Goal: Use online tool/utility: Utilize a website feature to perform a specific function

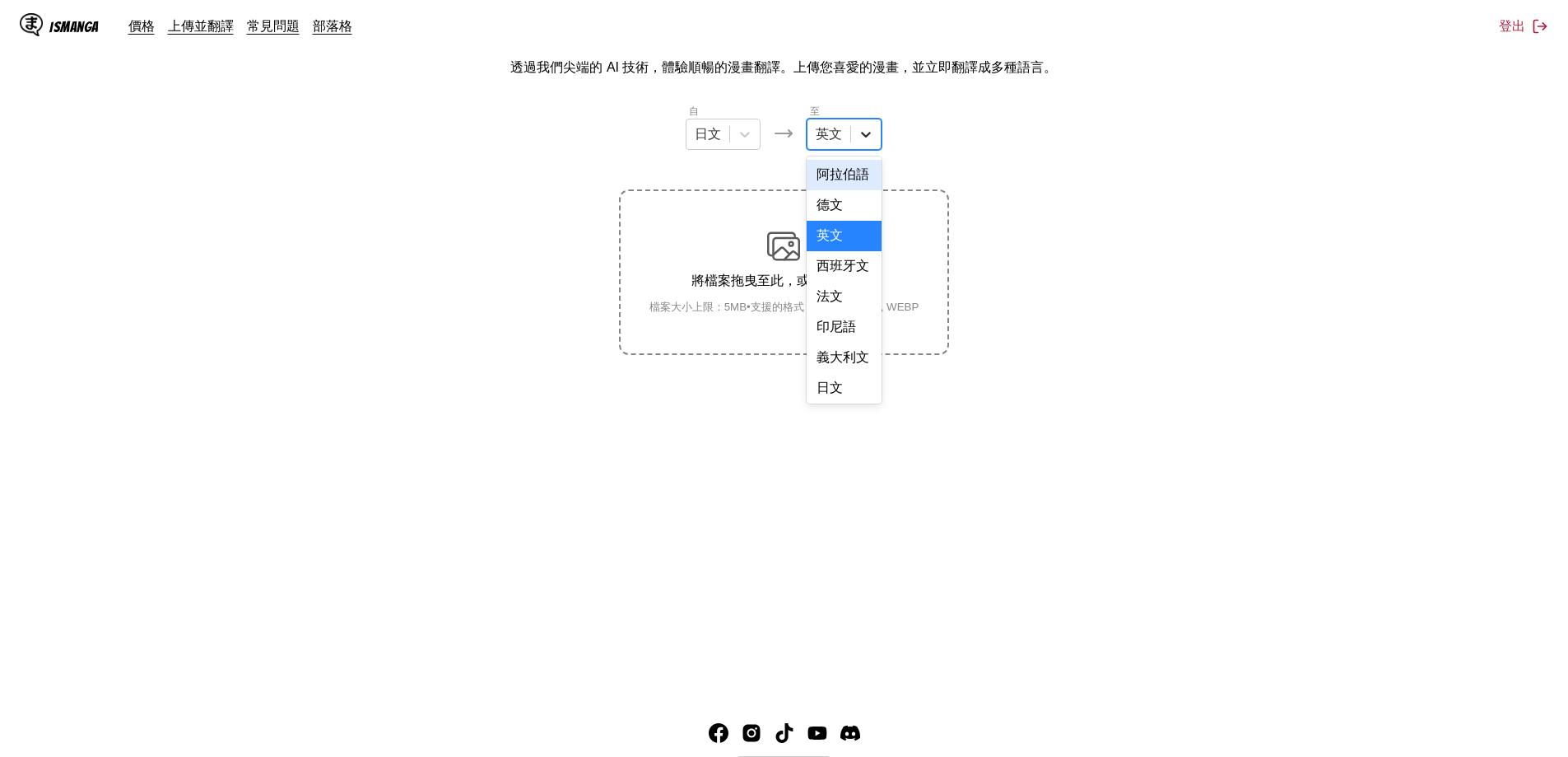
click at [861, 133] on icon at bounding box center [866, 134] width 17 height 17
click at [833, 384] on div "中文" at bounding box center [844, 384] width 75 height 31
click at [783, 261] on img at bounding box center [784, 246] width 33 height 33
click at [0, 0] on input "將檔案拖曳至此，或點擊瀏覽。 檔案大小上限：5MB • 支援的格式：JP(E)G, PNG, WEBP" at bounding box center [0, 0] width 0 height 0
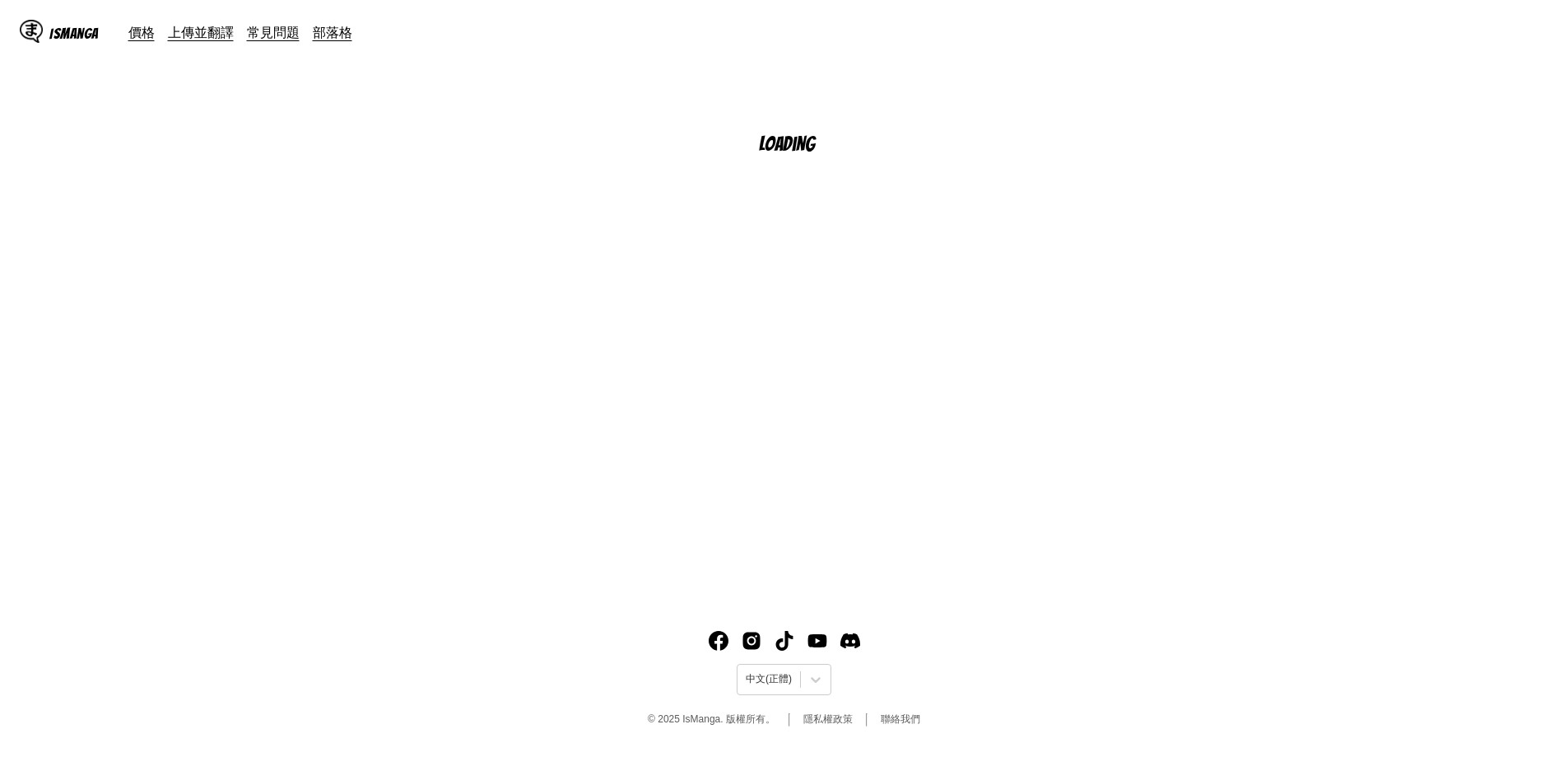
scroll to position [186, 0]
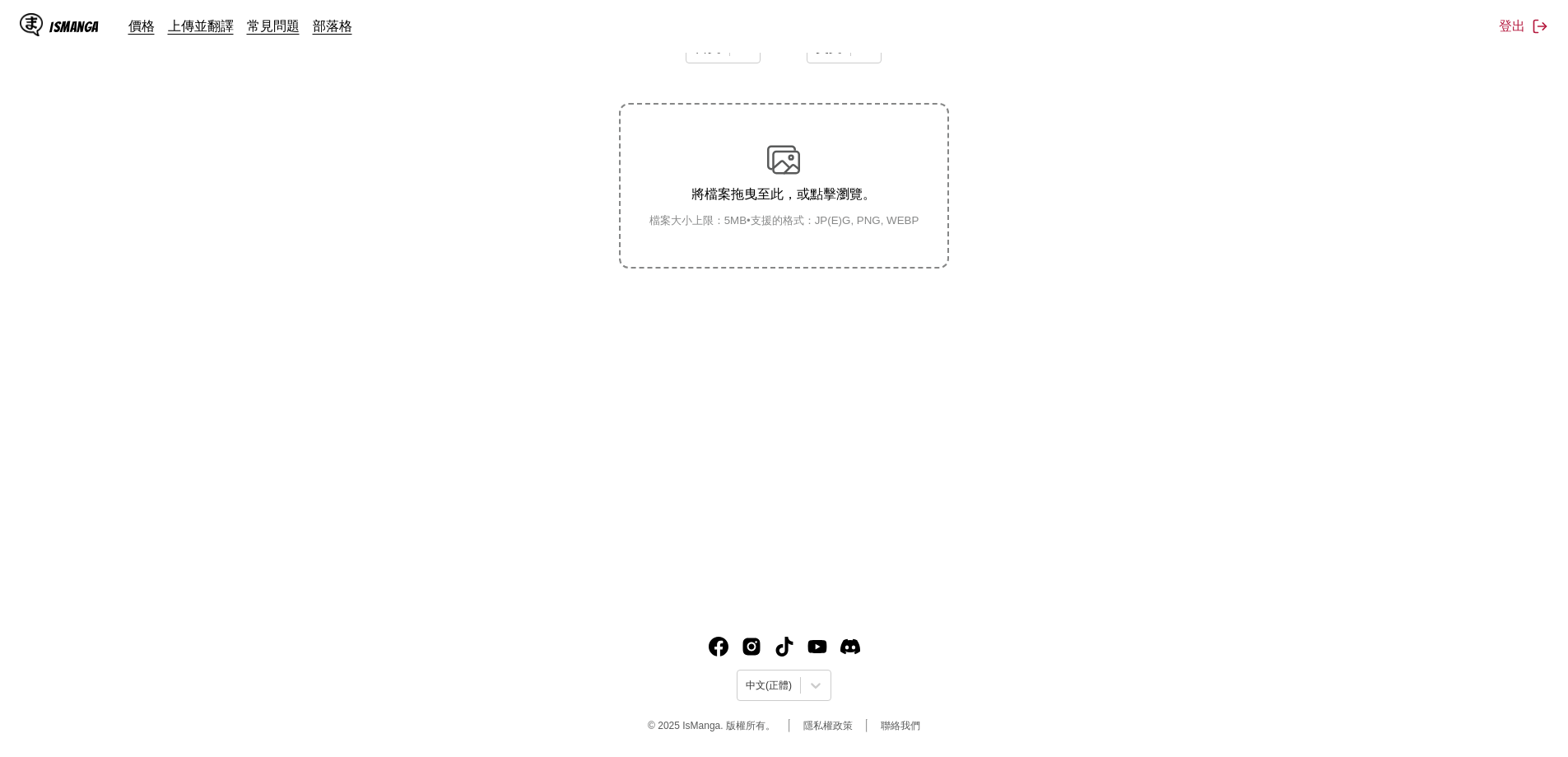
click at [739, 195] on p "將檔案拖曳至此，或點擊瀏覽。" at bounding box center [784, 195] width 296 height 17
click at [0, 0] on input "將檔案拖曳至此，或點擊瀏覽。 檔案大小上限：5MB • 支援的格式：JP(E)G, PNG, WEBP" at bounding box center [0, 0] width 0 height 0
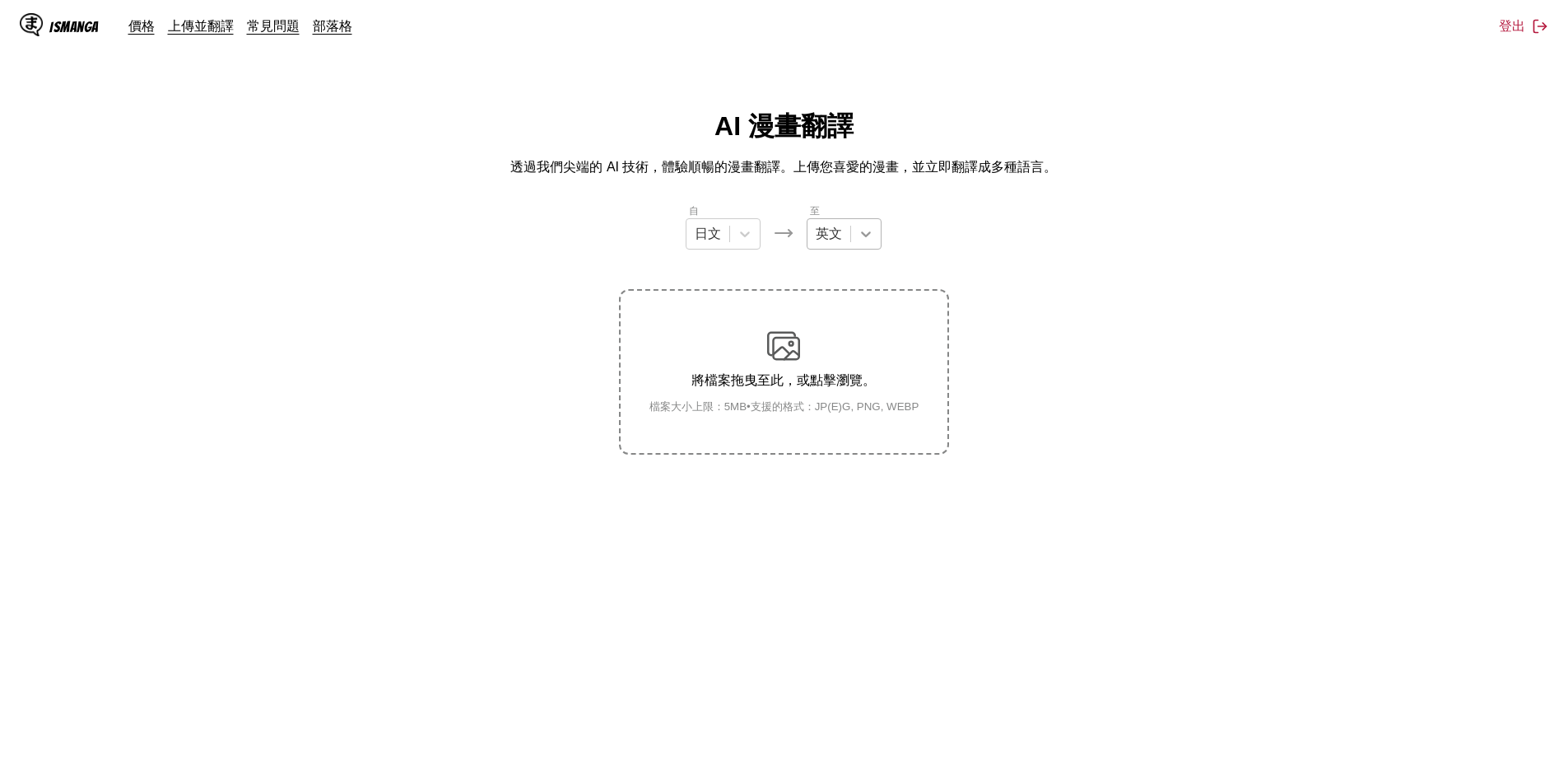
click at [855, 239] on div at bounding box center [866, 234] width 30 height 30
click at [836, 484] on div "中文" at bounding box center [844, 485] width 75 height 31
click at [767, 350] on img at bounding box center [784, 346] width 33 height 33
click at [0, 0] on input "將檔案拖曳至此，或點擊瀏覽。 檔案大小上限：5MB • 支援的格式：JP(E)G, PNG, WEBP" at bounding box center [0, 0] width 0 height 0
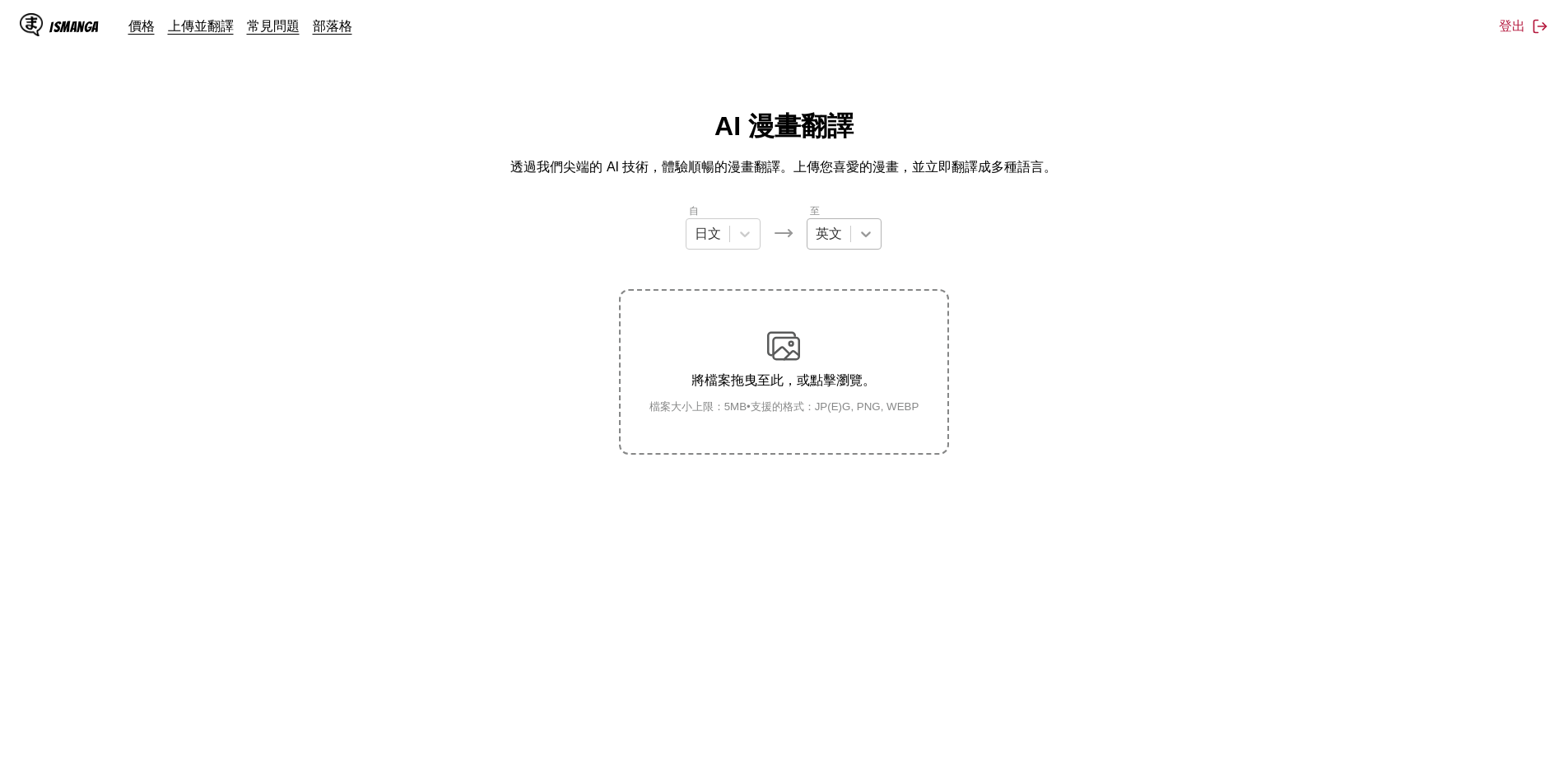
click at [875, 234] on div at bounding box center [866, 234] width 30 height 30
click at [844, 490] on div "中文" at bounding box center [844, 485] width 75 height 31
click at [785, 379] on p "將檔案拖曳至此，或點擊瀏覽。" at bounding box center [784, 380] width 296 height 17
click at [0, 0] on input "將檔案拖曳至此，或點擊瀏覽。 檔案大小上限：5MB • 支援的格式：JP(E)G, PNG, WEBP" at bounding box center [0, 0] width 0 height 0
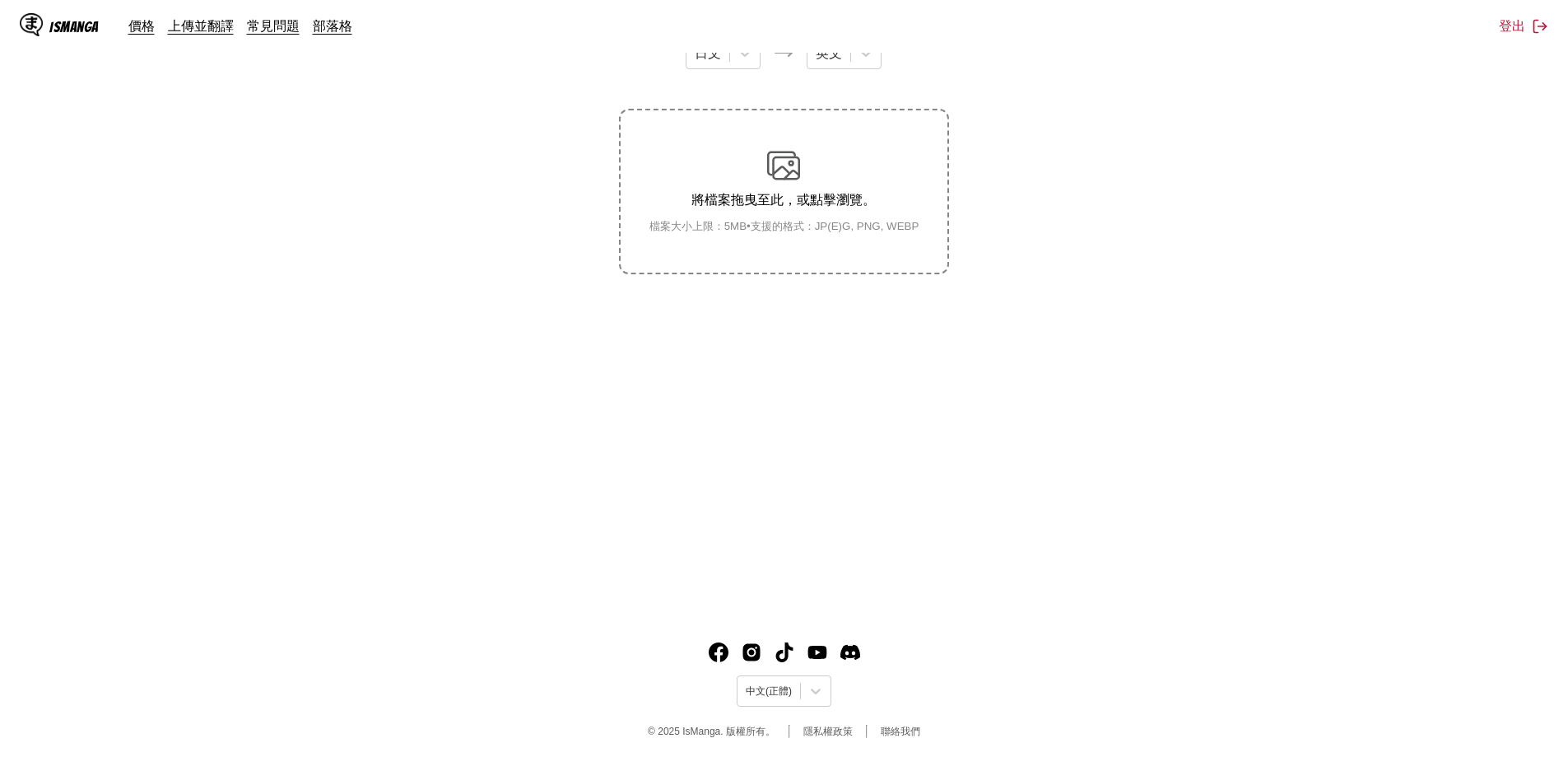
click at [760, 202] on p "將檔案拖曳至此，或點擊瀏覽。" at bounding box center [784, 200] width 296 height 17
click at [0, 0] on input "將檔案拖曳至此，或點擊瀏覽。 檔案大小上限：5MB • 支援的格式：JP(E)G, PNG, WEBP" at bounding box center [0, 0] width 0 height 0
click at [874, 59] on icon at bounding box center [866, 54] width 17 height 17
click at [853, 303] on div "中文" at bounding box center [844, 304] width 75 height 31
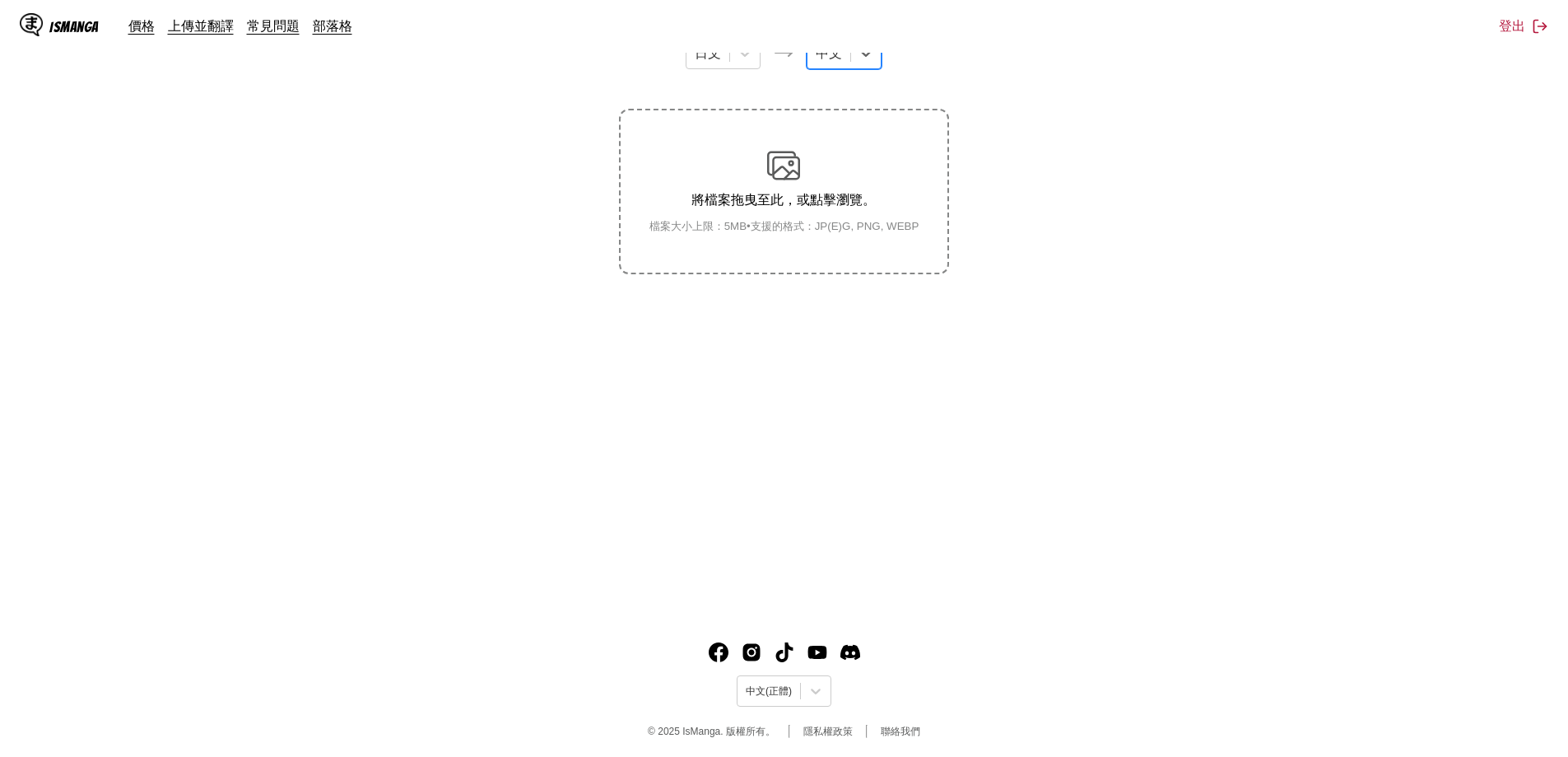
click at [803, 189] on div "將檔案拖曳至此，或點擊瀏覽。 檔案大小上限：5MB • 支援的格式：JP(E)G, PNG, WEBP" at bounding box center [784, 191] width 296 height 84
click at [0, 0] on input "將檔案拖曳至此，或點擊瀏覽。 檔案大小上限：5MB • 支援的格式：JP(E)G, PNG, WEBP" at bounding box center [0, 0] width 0 height 0
click at [808, 186] on div "將檔案拖曳至此，或點擊瀏覽。 檔案大小上限：5MB • 支援的格式：JP(E)G, PNG, WEBP" at bounding box center [784, 191] width 296 height 84
click at [0, 0] on input "將檔案拖曳至此，或點擊瀏覽。 檔案大小上限：5MB • 支援的格式：JP(E)G, PNG, WEBP" at bounding box center [0, 0] width 0 height 0
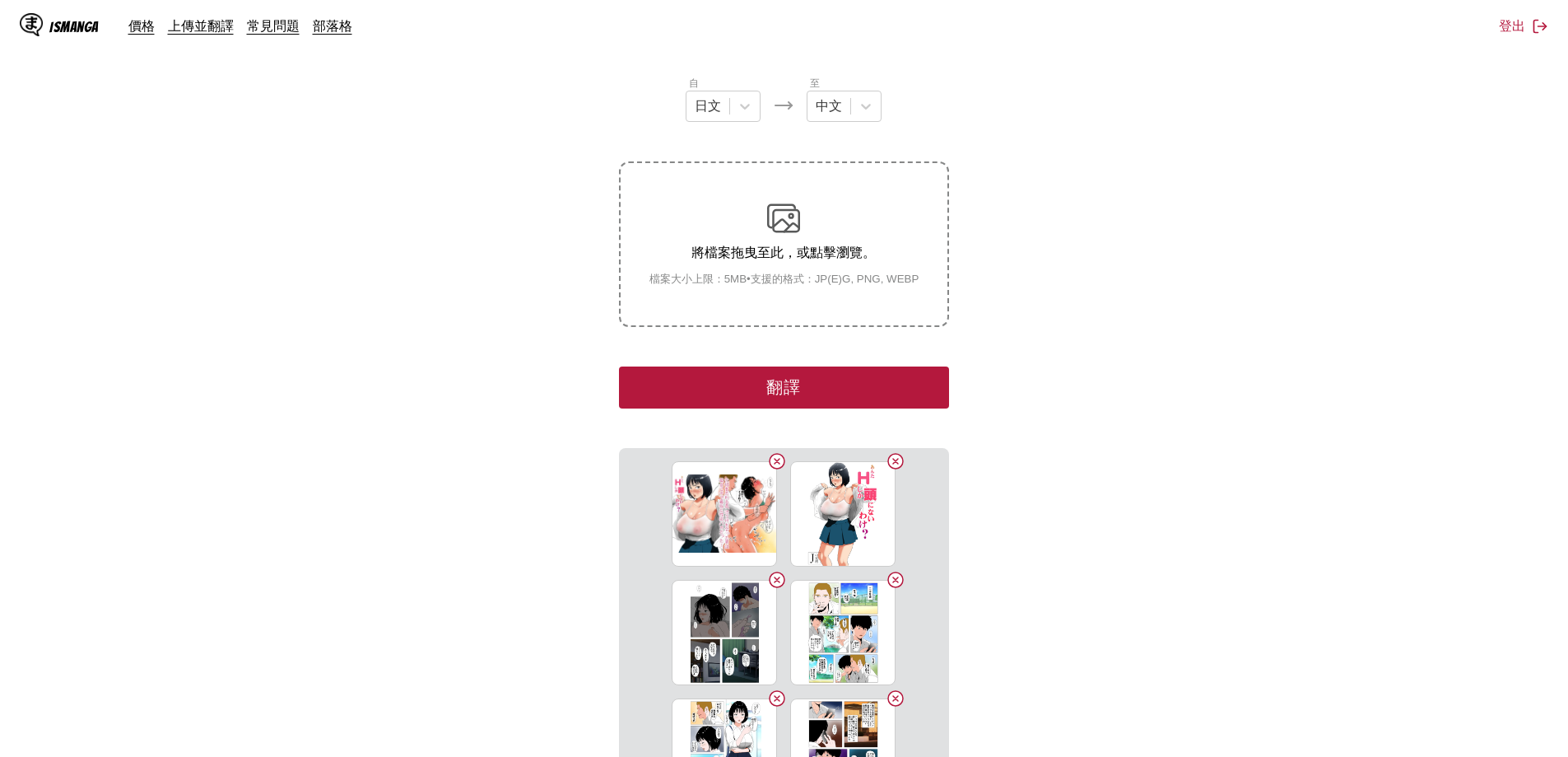
scroll to position [98, 0]
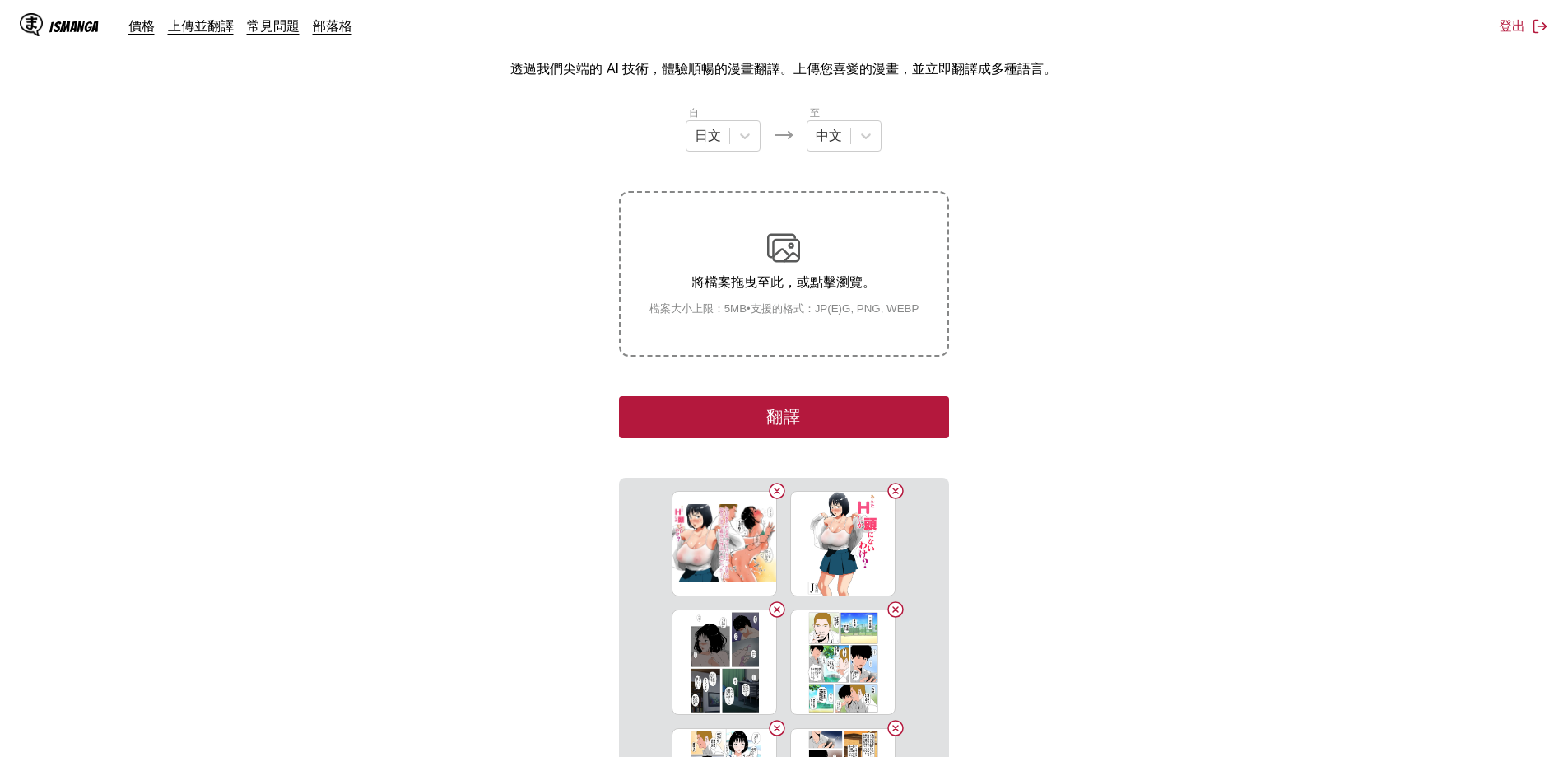
click at [895, 427] on button "翻譯" at bounding box center [784, 417] width 329 height 42
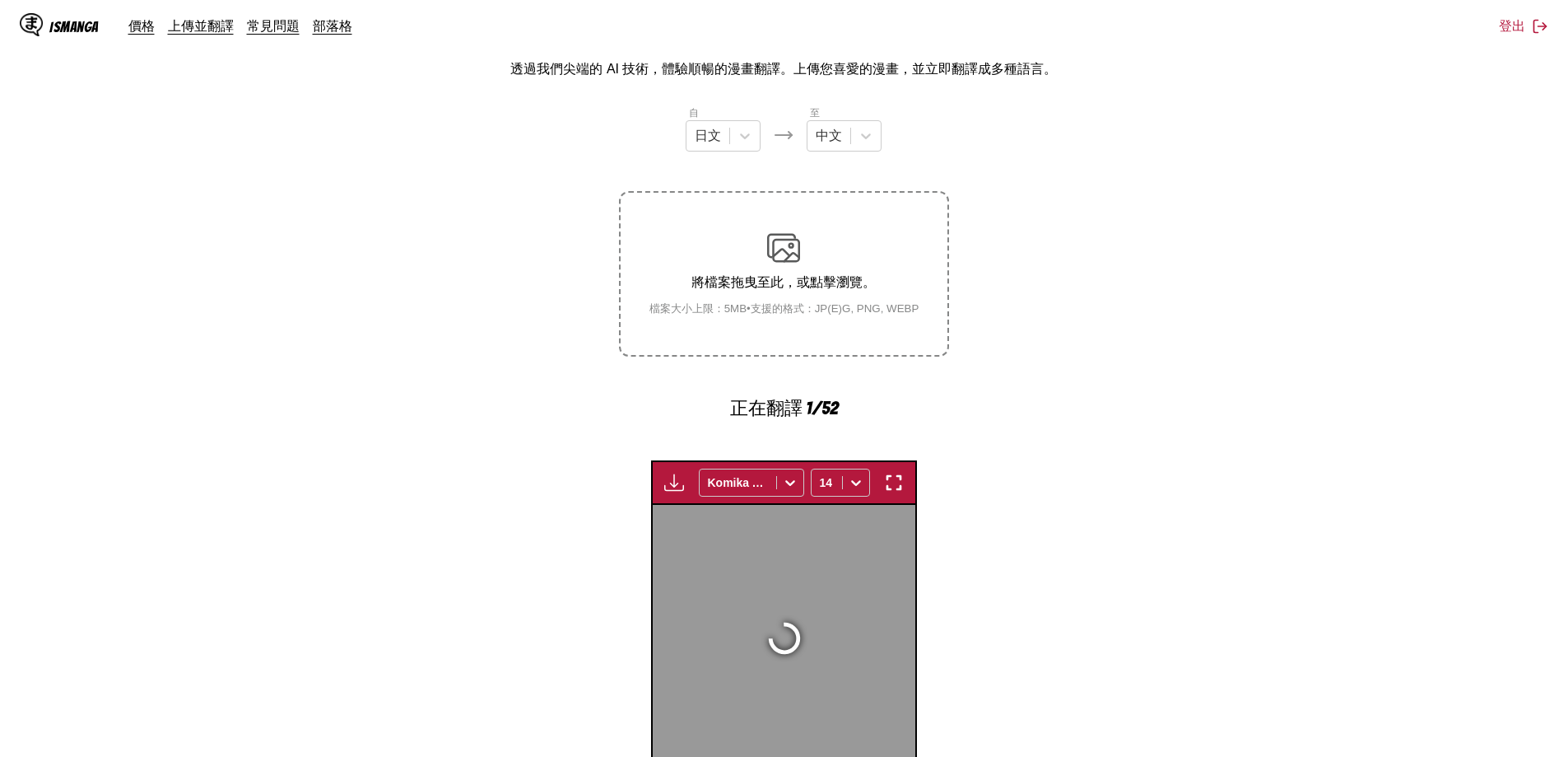
scroll to position [427, 0]
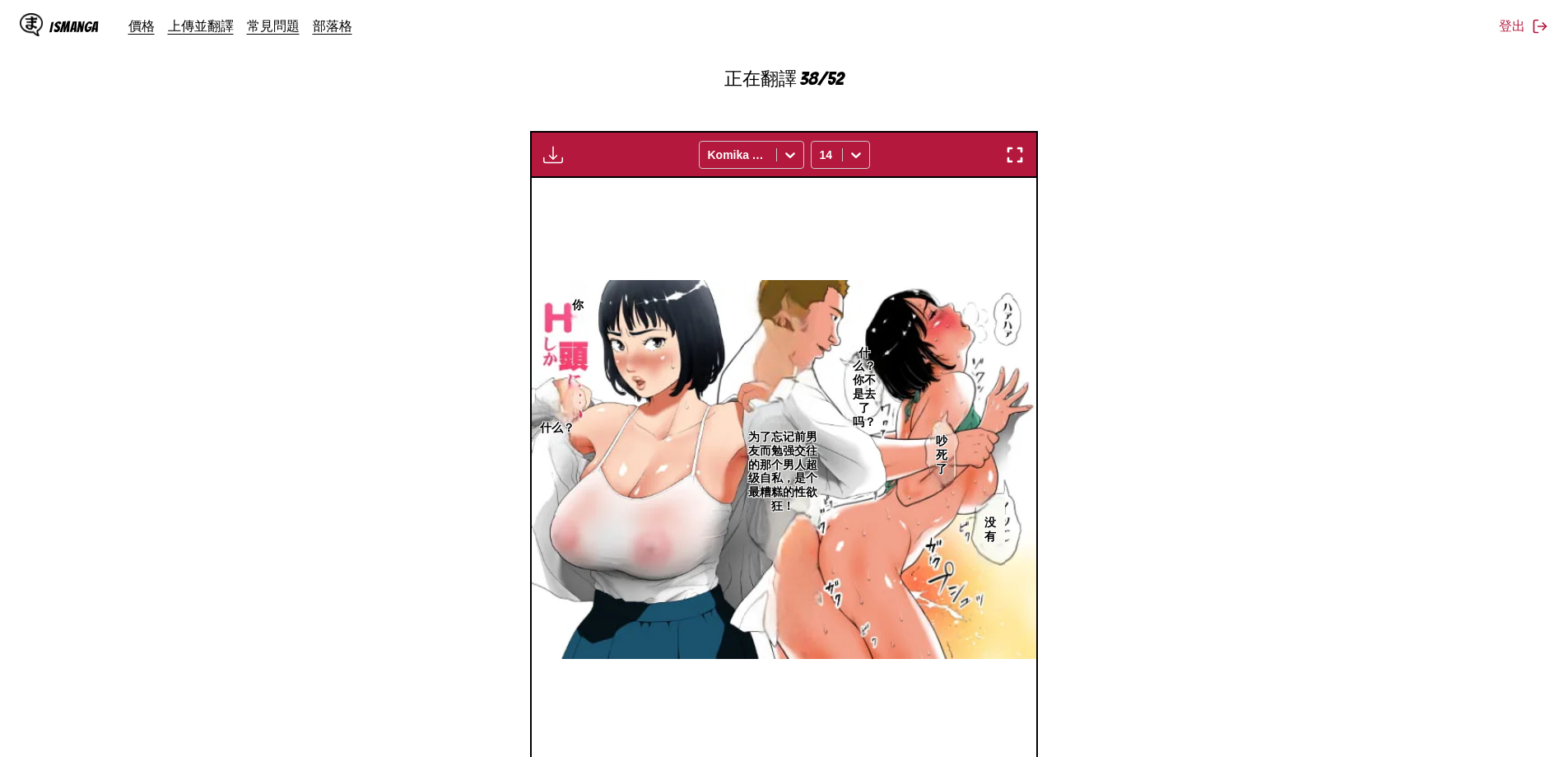
scroll to position [427, 0]
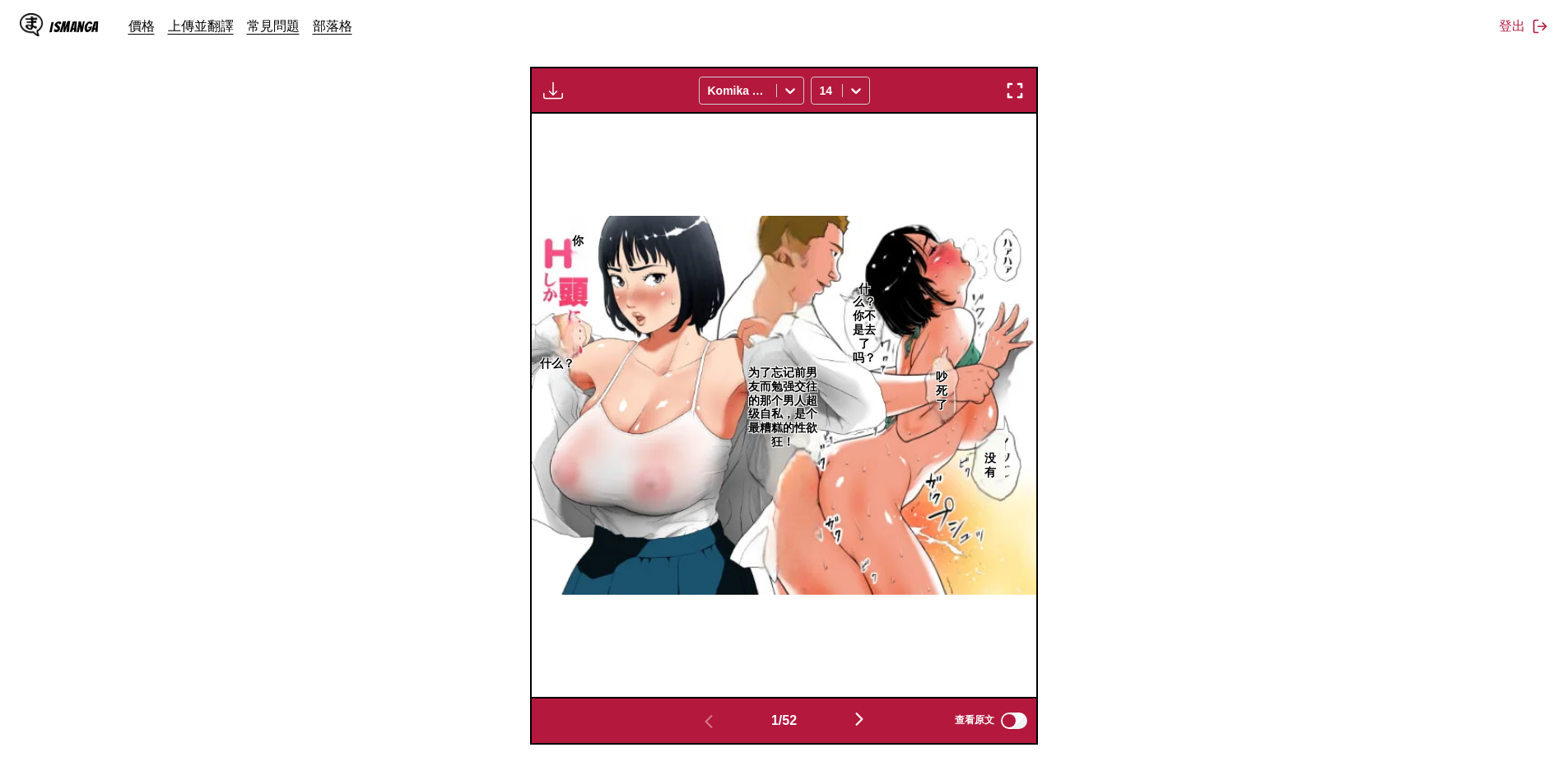
click at [561, 80] on img "button" at bounding box center [553, 90] width 20 height 20
click at [613, 142] on button "下載全部" at bounding box center [597, 146] width 105 height 40
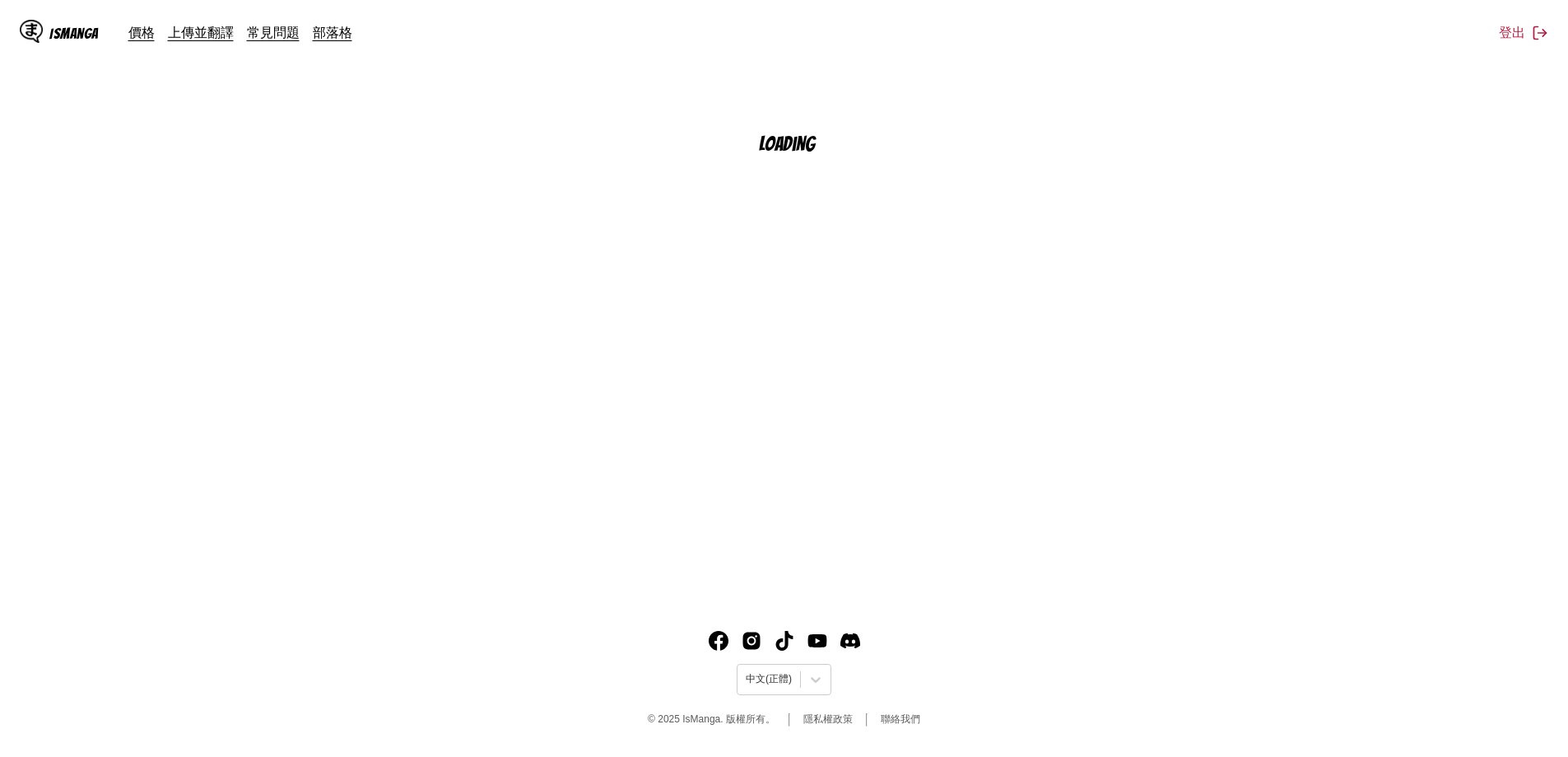
scroll to position [186, 0]
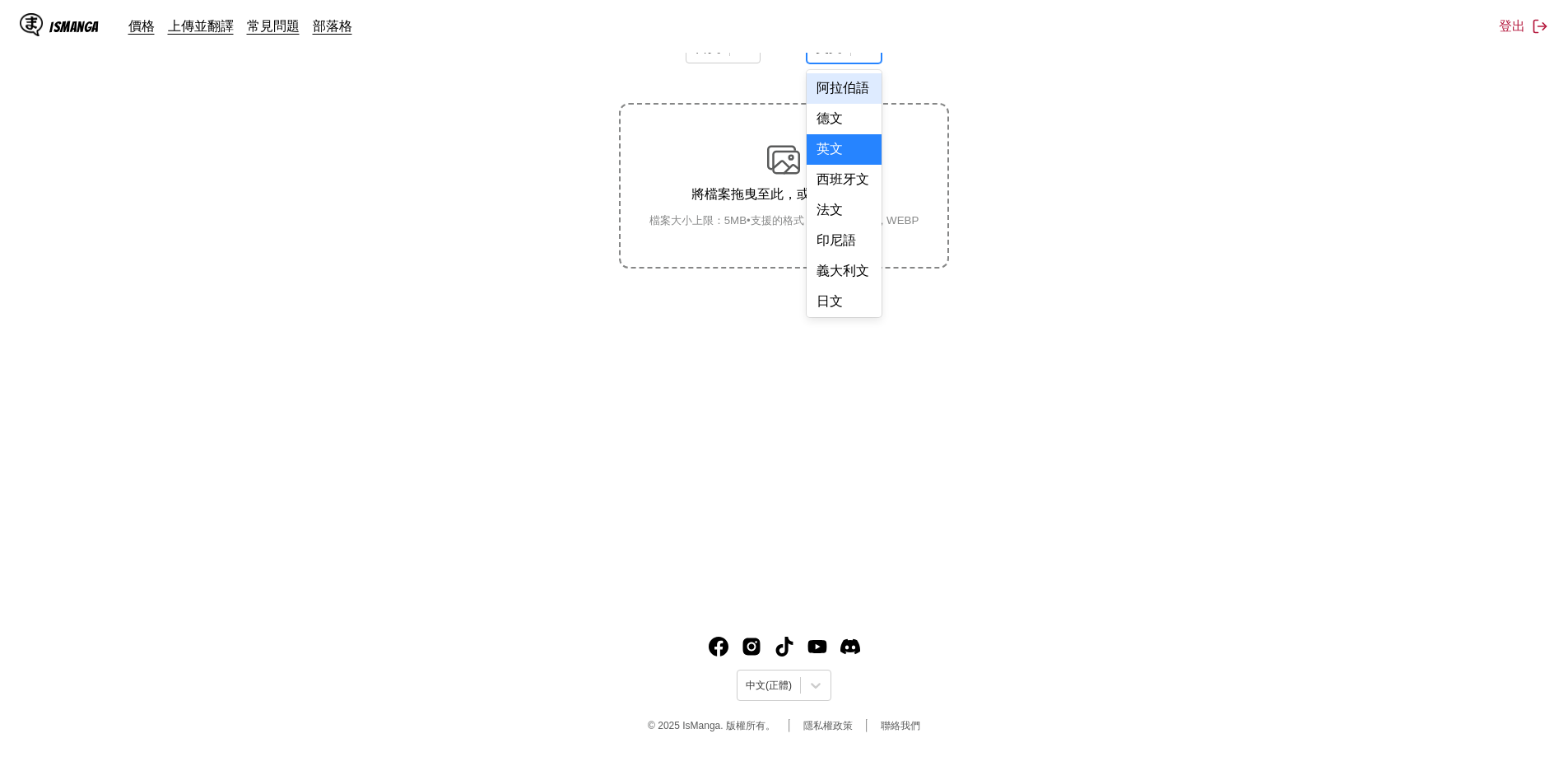
click at [868, 63] on div at bounding box center [866, 48] width 30 height 30
click at [840, 296] on div "中文" at bounding box center [844, 298] width 75 height 31
click at [762, 193] on p "將檔案拖曳至此，或點擊瀏覽。" at bounding box center [784, 195] width 296 height 17
click at [0, 0] on input "將檔案拖曳至此，或點擊瀏覽。 檔案大小上限：5MB • 支援的格式：JP(E)G, PNG, WEBP" at bounding box center [0, 0] width 0 height 0
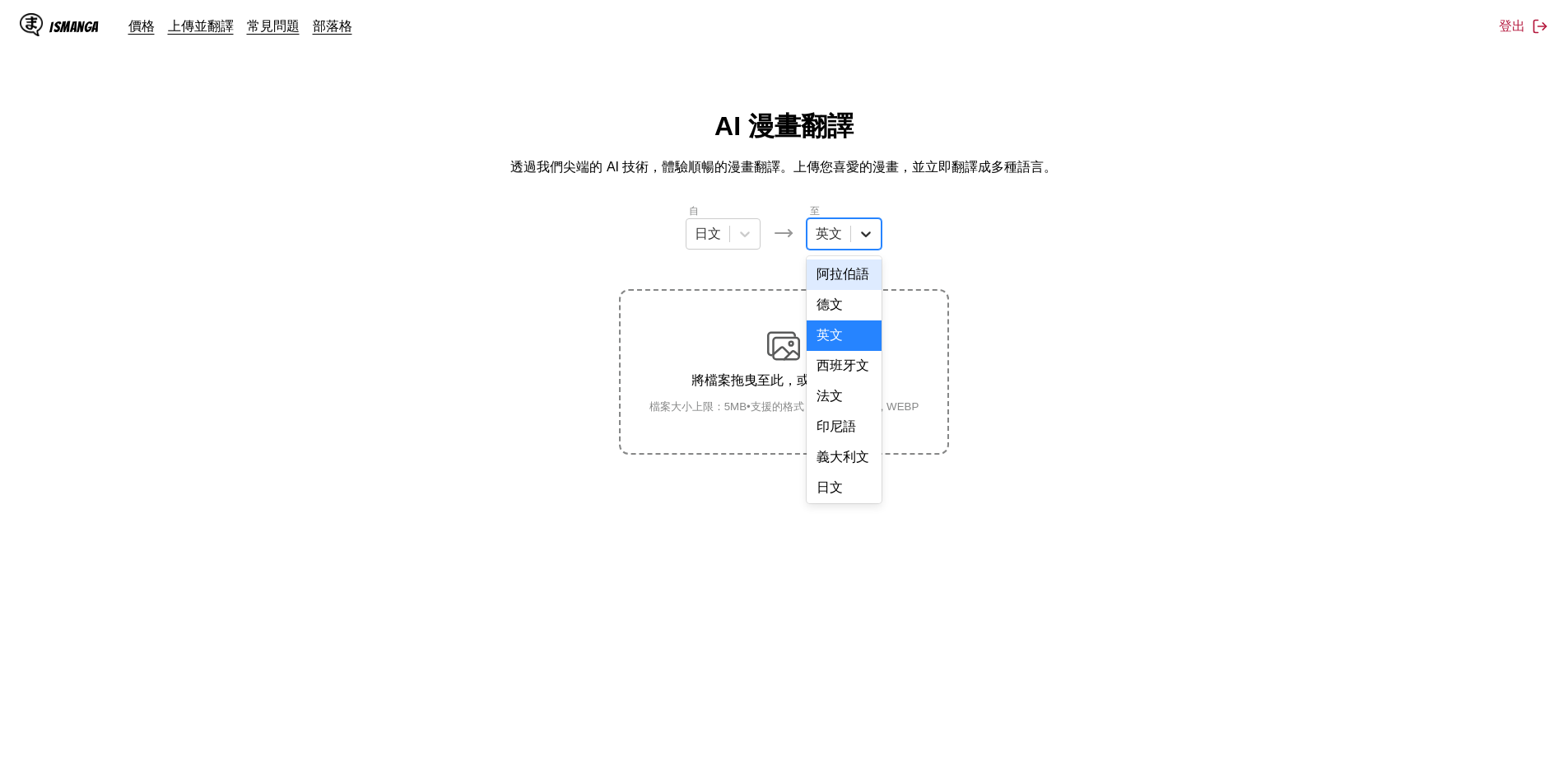
click at [868, 231] on icon at bounding box center [866, 234] width 17 height 17
click at [845, 489] on div "中文" at bounding box center [844, 485] width 75 height 31
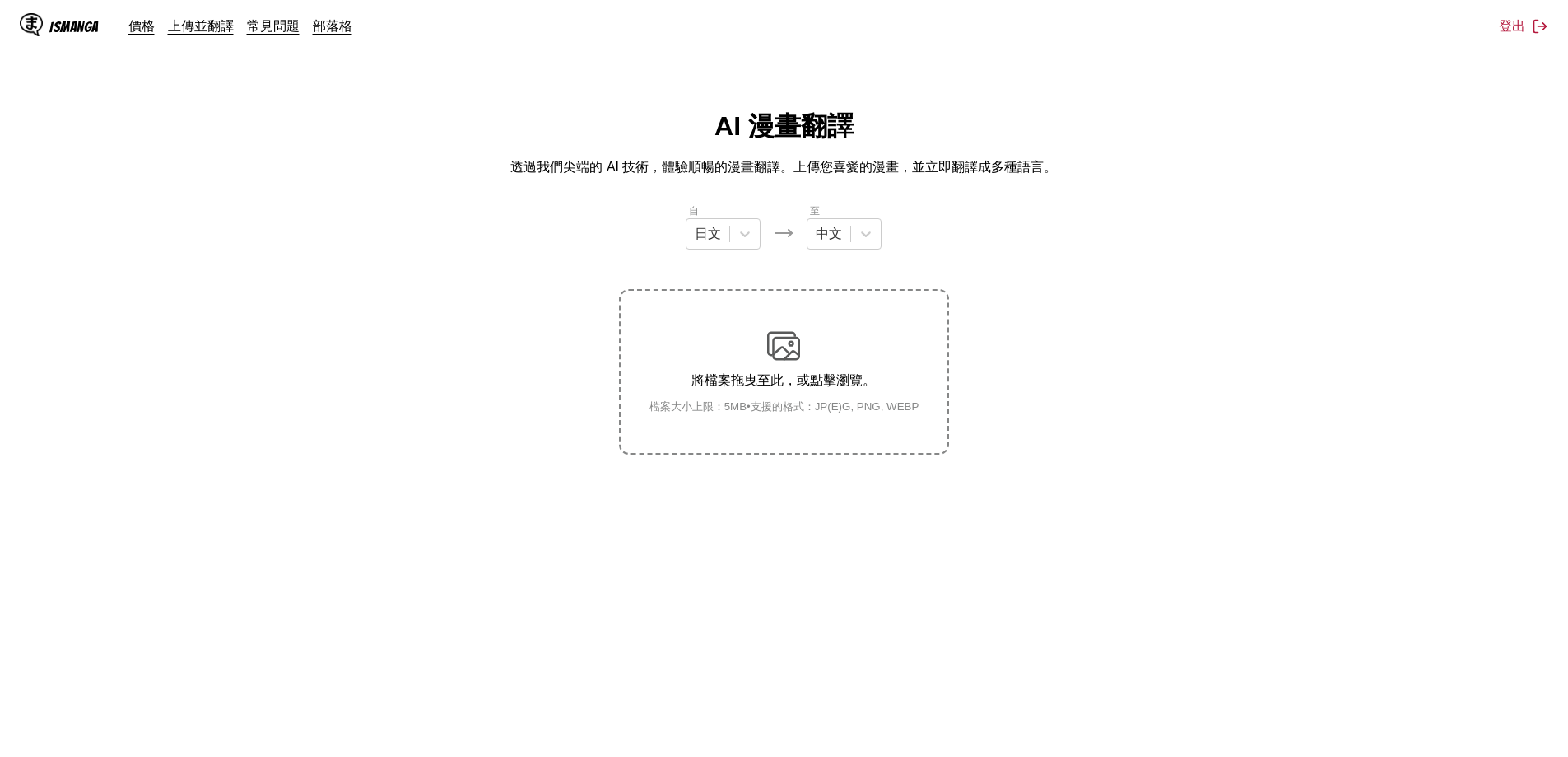
click at [777, 369] on div "將檔案拖曳至此，或點擊瀏覽。 檔案大小上限：5MB • 支援的格式：JP(E)G, PNG, WEBP" at bounding box center [784, 372] width 296 height 84
click at [0, 0] on input "將檔案拖曳至此，或點擊瀏覽。 檔案大小上限：5MB • 支援的格式：JP(E)G, PNG, WEBP" at bounding box center [0, 0] width 0 height 0
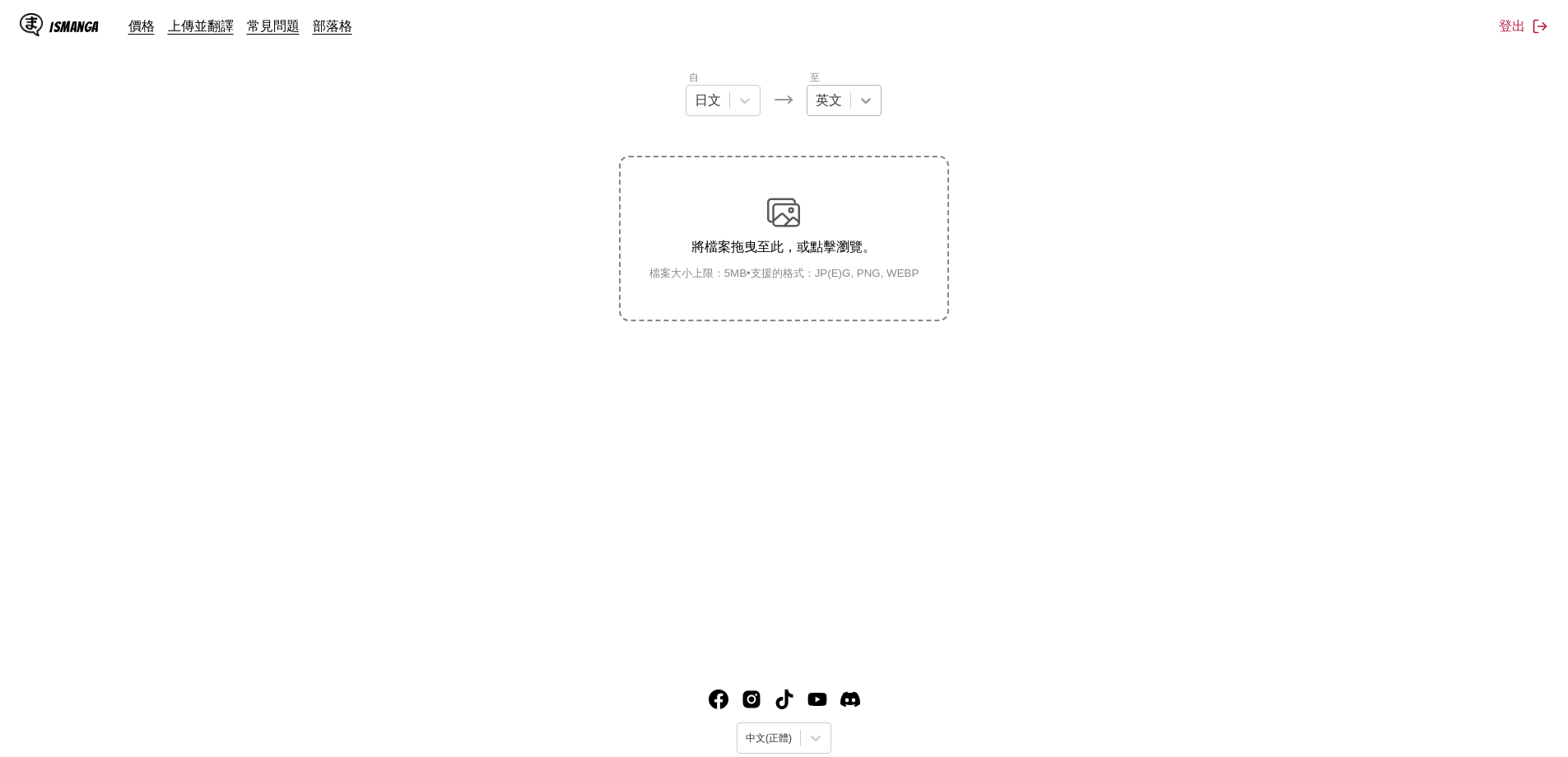
click at [867, 115] on div at bounding box center [866, 100] width 30 height 30
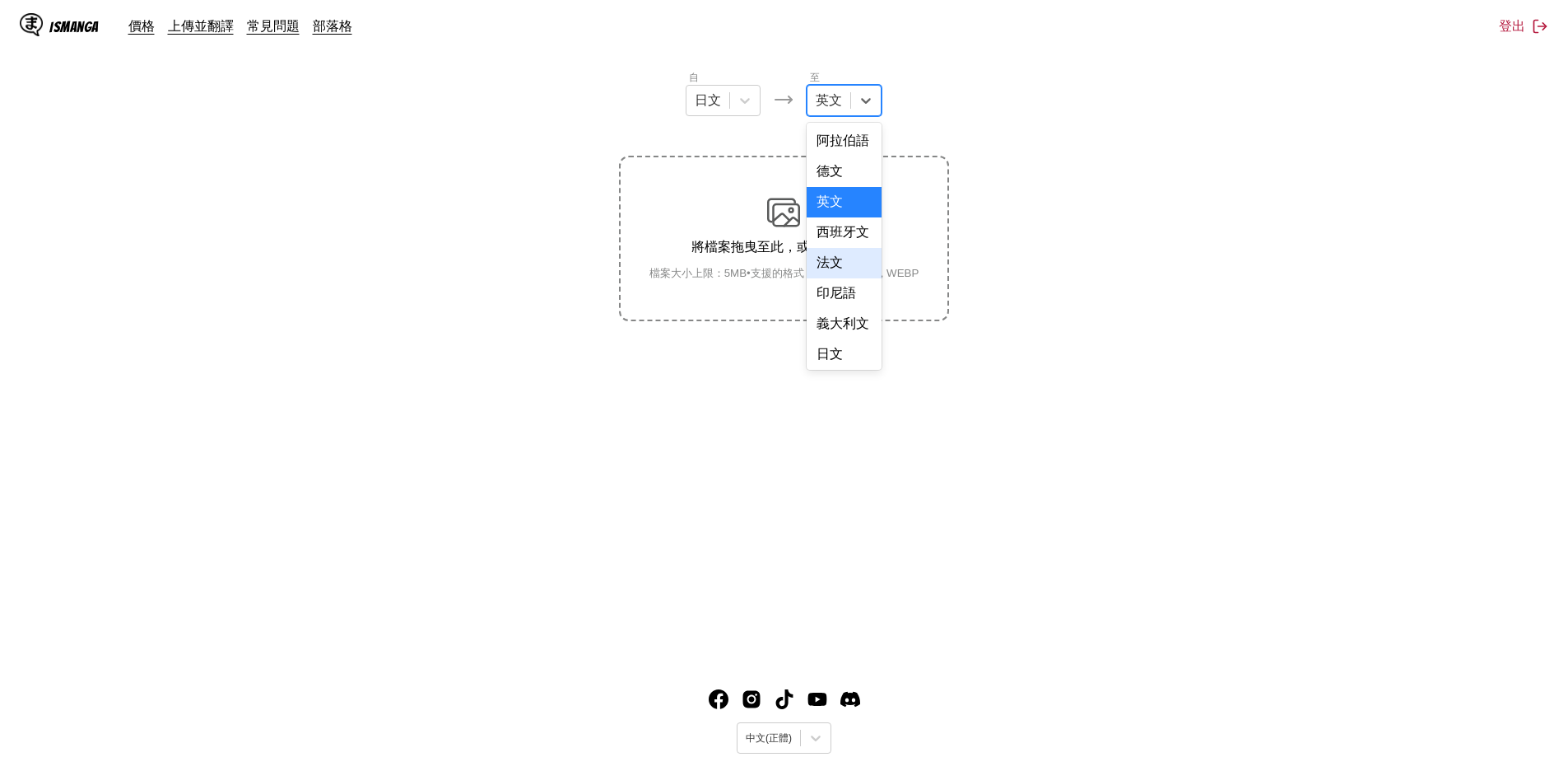
scroll to position [364, 0]
click at [848, 350] on div "中文" at bounding box center [844, 351] width 75 height 31
click at [807, 245] on p "將檔案拖曳至此，或點擊瀏覽。" at bounding box center [784, 247] width 296 height 17
click at [0, 0] on input "將檔案拖曳至此，或點擊瀏覽。 檔案大小上限：5MB • 支援的格式：JP(E)G, PNG, WEBP" at bounding box center [0, 0] width 0 height 0
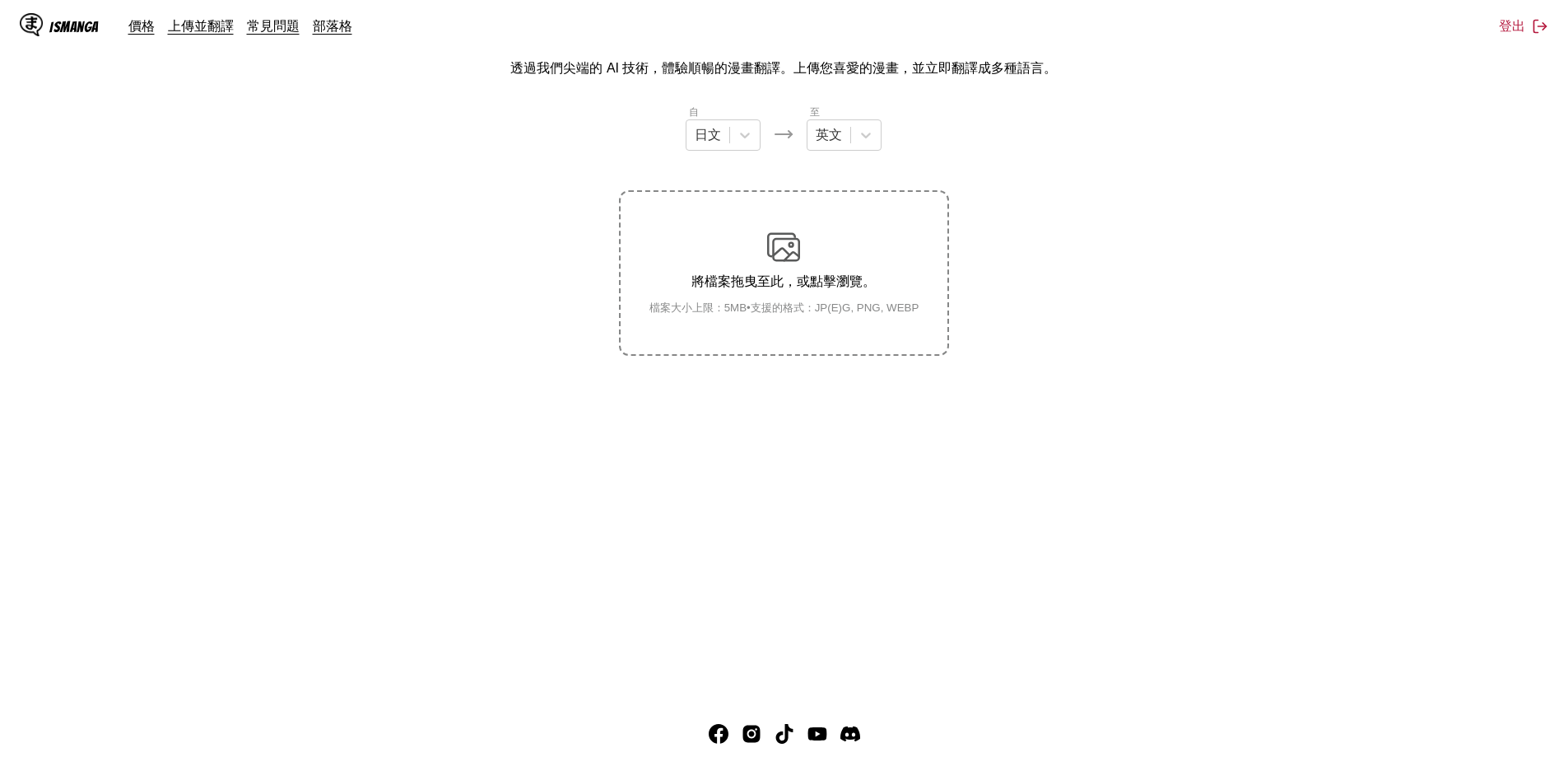
scroll to position [22, 0]
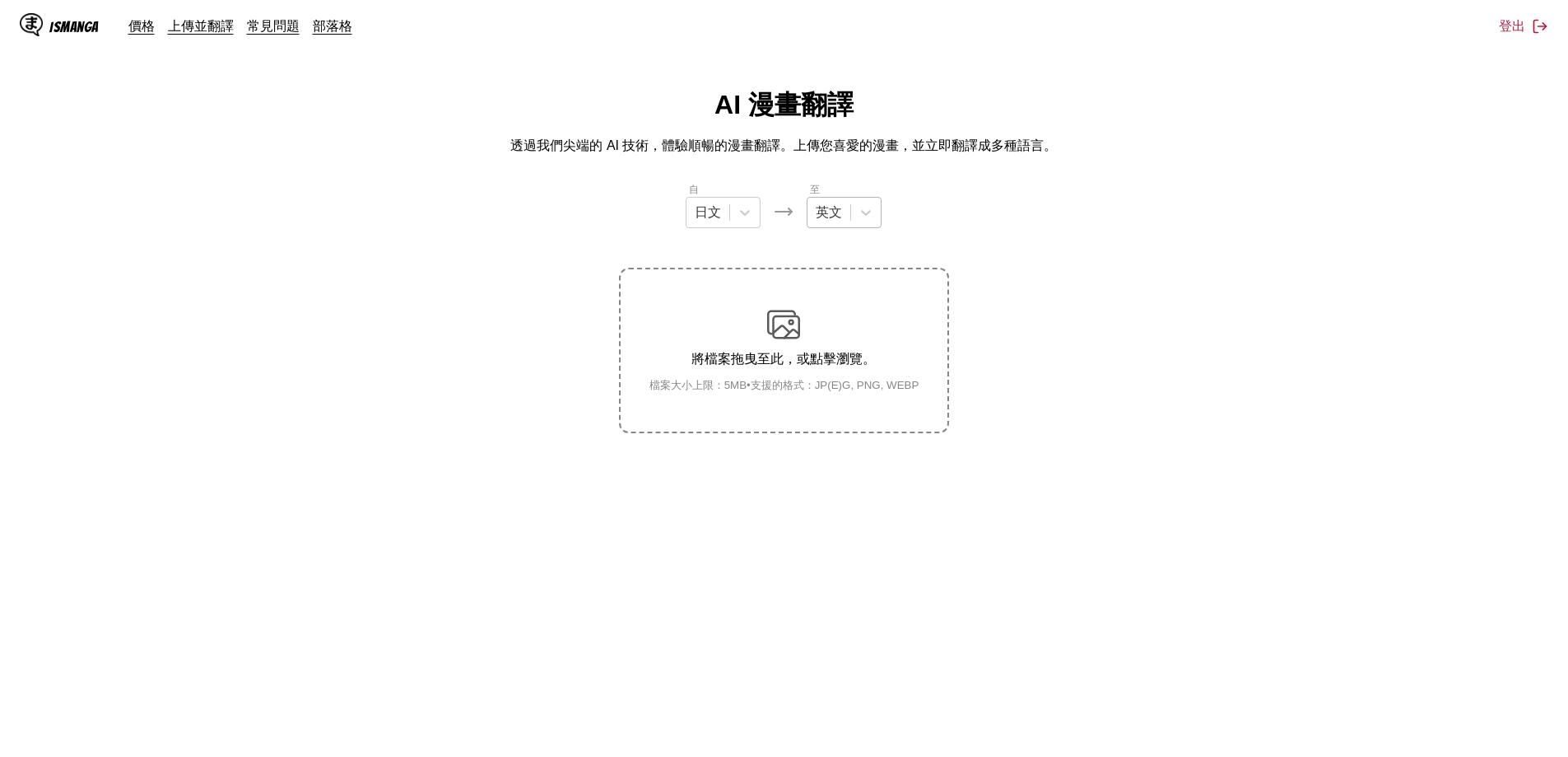
click at [827, 216] on div at bounding box center [829, 213] width 26 height 18
click at [846, 465] on div "中文" at bounding box center [844, 463] width 75 height 31
click at [781, 342] on div "將檔案拖曳至此，或點擊瀏覽。 檔案大小上限：5MB • 支援的格式：JP(E)G, PNG, WEBP" at bounding box center [784, 350] width 296 height 84
click at [0, 0] on input "將檔案拖曳至此，或點擊瀏覽。 檔案大小上限：5MB • 支援的格式：JP(E)G, PNG, WEBP" at bounding box center [0, 0] width 0 height 0
